Goal: Check status: Check status

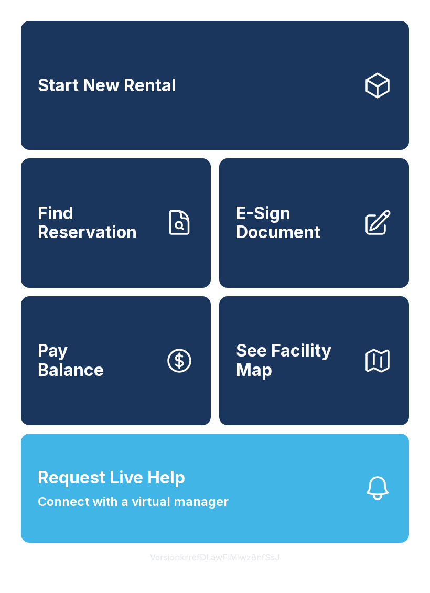
click at [295, 483] on button "Request Live Help Connect with a virtual manager" at bounding box center [215, 488] width 388 height 109
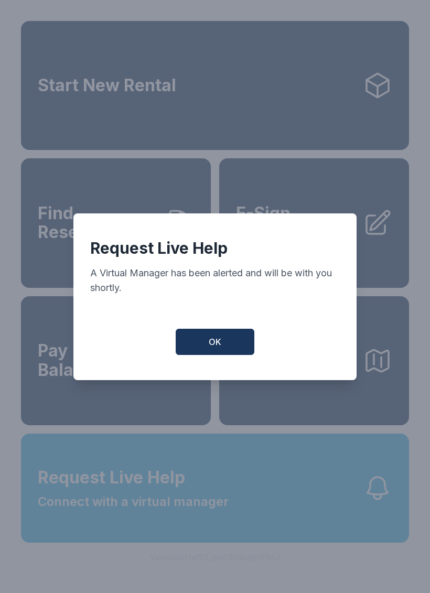
click at [239, 347] on button "OK" at bounding box center [215, 342] width 79 height 26
click at [238, 347] on button "OK" at bounding box center [215, 342] width 79 height 26
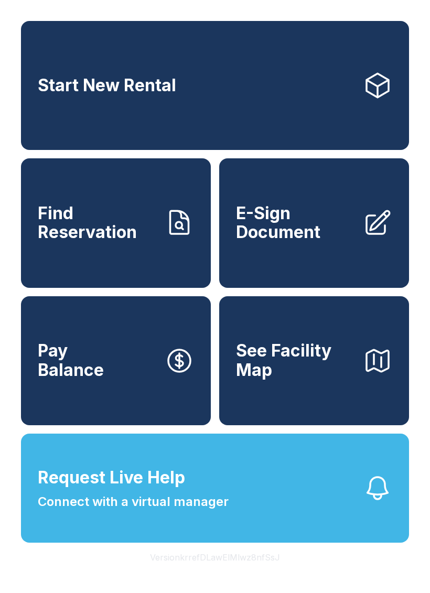
click at [114, 593] on div "Start New Rental Find Reservation E-Sign Document Pay Balance See Facility Map …" at bounding box center [215, 296] width 430 height 593
click at [109, 593] on div "Start New Rental Find Reservation E-Sign Document Pay Balance See Facility Map …" at bounding box center [215, 296] width 430 height 593
click at [117, 593] on div "Start New Rental Find Reservation E-Sign Document Pay Balance See Facility Map …" at bounding box center [215, 296] width 430 height 593
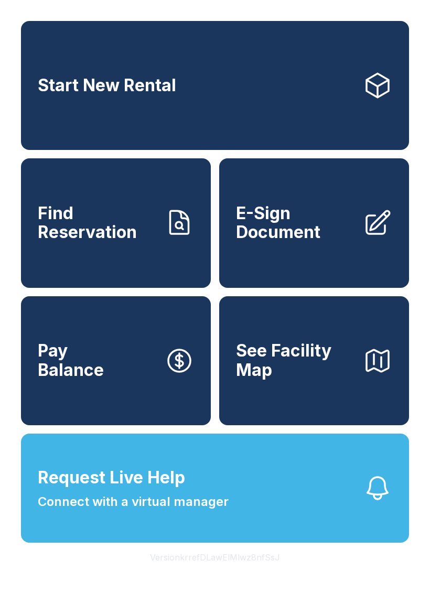
click at [148, 242] on span "Find Reservation" at bounding box center [97, 223] width 119 height 38
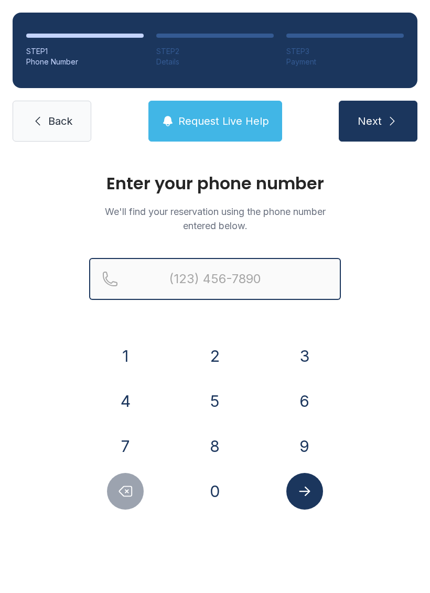
click at [295, 283] on input "Reservation phone number" at bounding box center [215, 279] width 252 height 42
type input "[PHONE_NUMBER]"
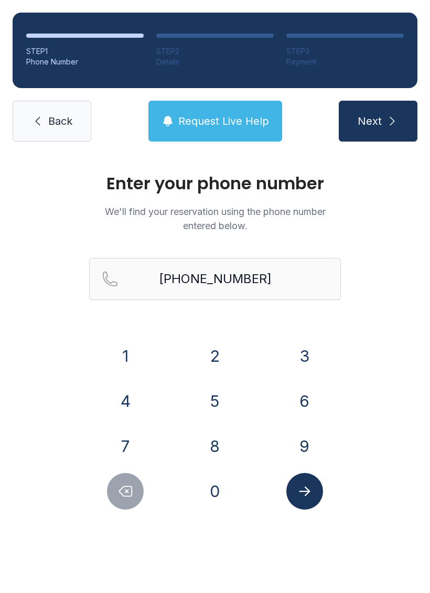
click at [399, 110] on button "Next" at bounding box center [378, 121] width 79 height 41
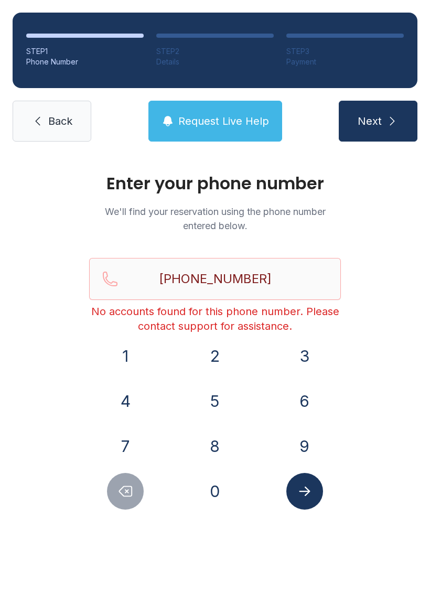
click at [46, 120] on link "Back" at bounding box center [52, 121] width 79 height 41
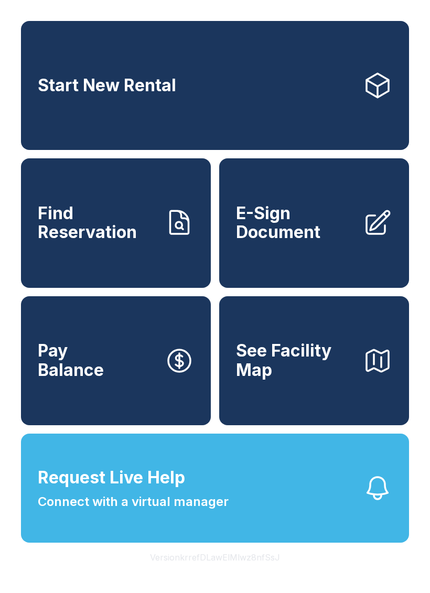
click at [94, 222] on span "Find Reservation" at bounding box center [97, 223] width 119 height 38
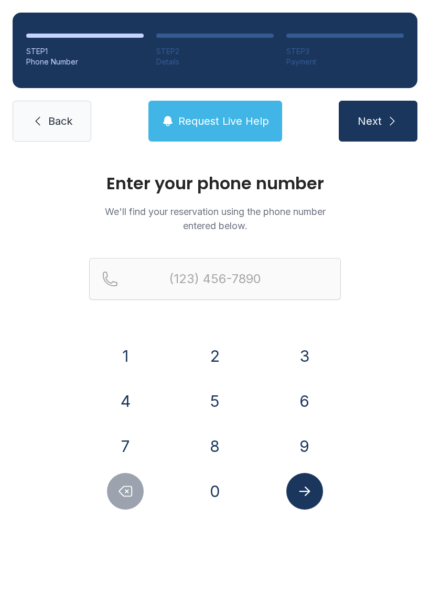
click at [302, 354] on button "3" at bounding box center [304, 356] width 37 height 37
click at [226, 484] on button "0" at bounding box center [215, 491] width 37 height 37
click at [221, 408] on button "5" at bounding box center [215, 401] width 37 height 37
click at [297, 348] on button "3" at bounding box center [304, 356] width 37 height 37
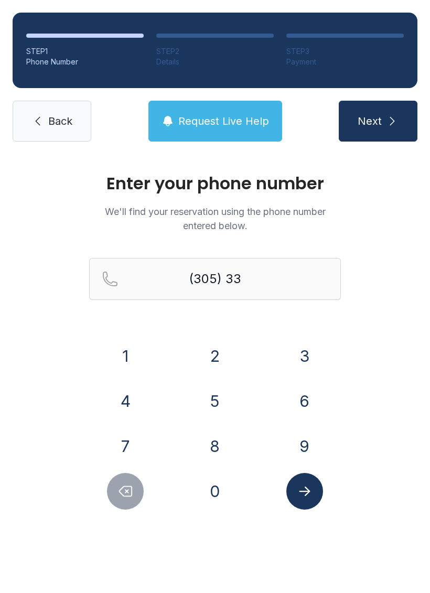
click at [299, 452] on button "9" at bounding box center [304, 446] width 37 height 37
click at [127, 365] on button "1" at bounding box center [125, 356] width 37 height 37
click at [208, 460] on button "8" at bounding box center [215, 446] width 37 height 37
click at [212, 411] on button "5" at bounding box center [215, 401] width 37 height 37
click at [147, 439] on div "7" at bounding box center [125, 446] width 73 height 37
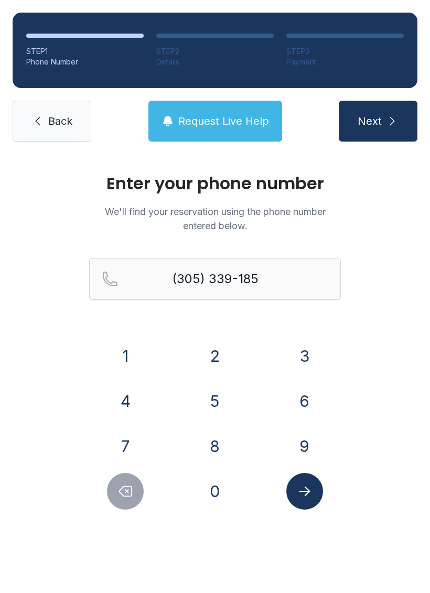
click at [310, 496] on icon "Submit lookup form" at bounding box center [305, 491] width 16 height 16
click at [378, 377] on div "Enter your phone number We'll find your reservation using the phone number ente…" at bounding box center [215, 352] width 430 height 397
click at [124, 435] on button "7" at bounding box center [125, 446] width 37 height 37
type input "[PHONE_NUMBER]"
click at [296, 479] on button "Submit lookup form" at bounding box center [304, 491] width 37 height 37
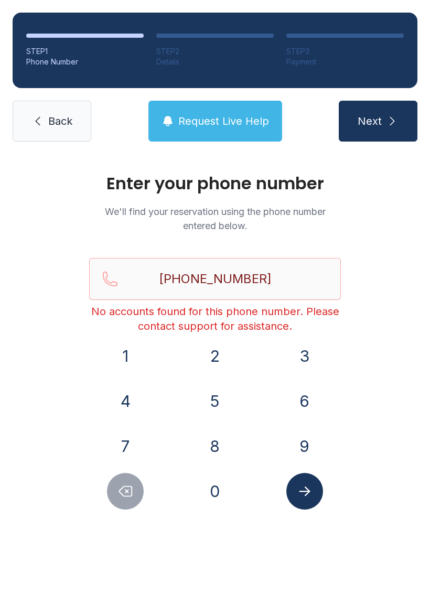
click at [367, 116] on span "Next" at bounding box center [370, 121] width 24 height 15
